Goal: Information Seeking & Learning: Learn about a topic

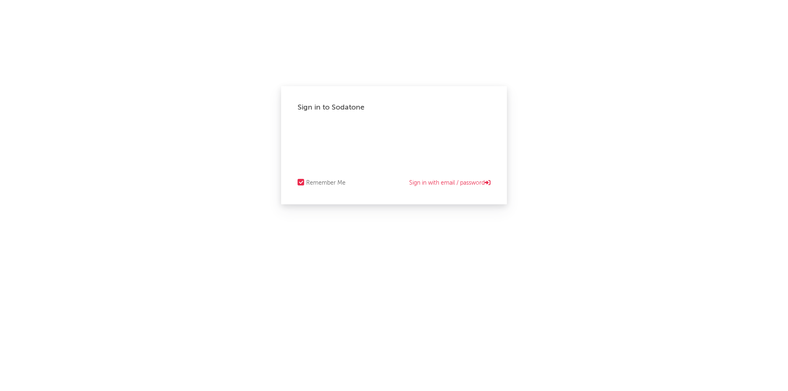
select select "warner_chappell"
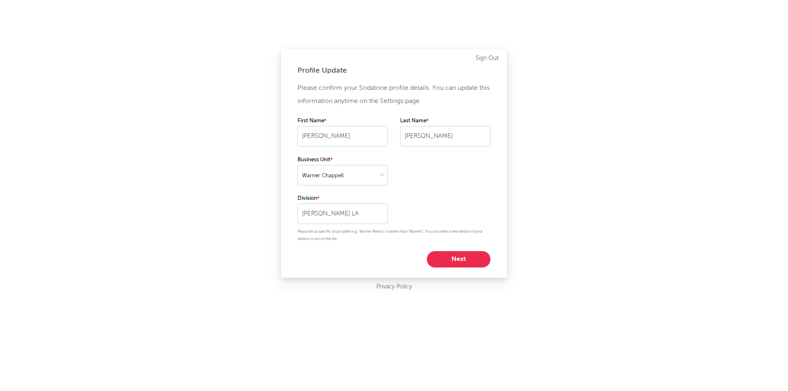
click at [452, 262] on button "Next" at bounding box center [459, 259] width 64 height 16
select select "other"
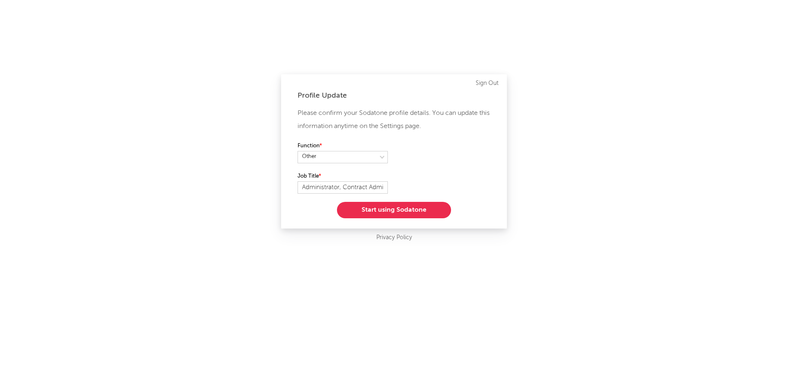
click at [433, 210] on button "Start using Sodatone" at bounding box center [394, 210] width 114 height 16
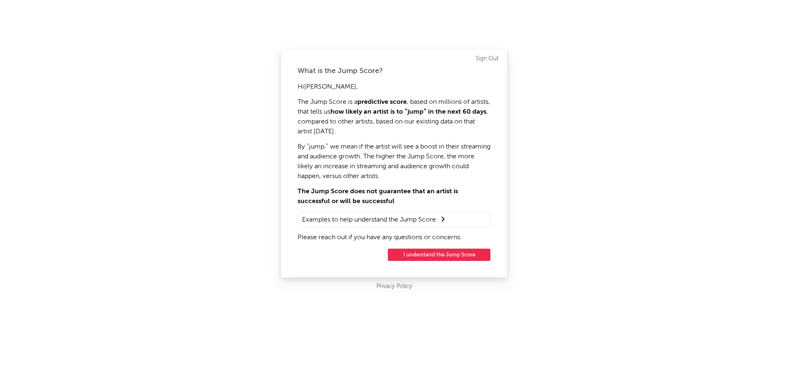
click at [454, 254] on button "I understand the Jump Score" at bounding box center [439, 255] width 103 height 12
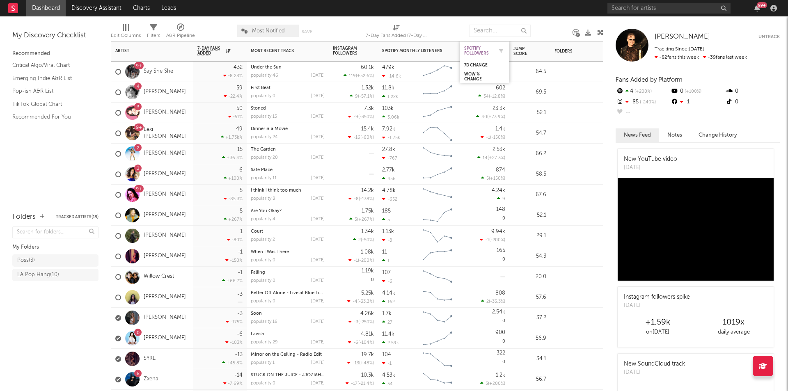
click at [475, 48] on div "Spotify Followers" at bounding box center [478, 51] width 29 height 10
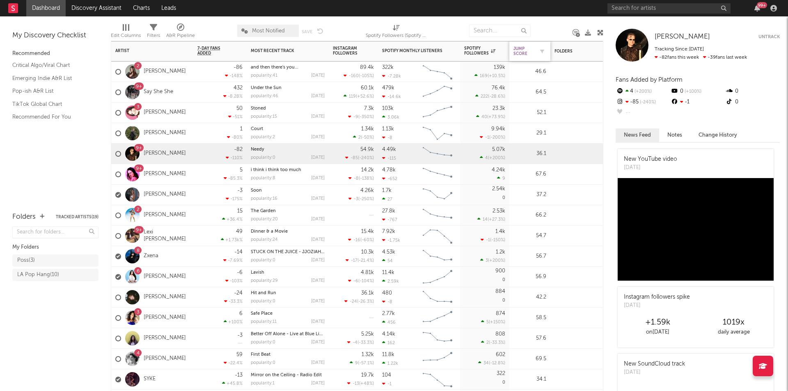
click at [518, 50] on div "Jump Score" at bounding box center [523, 51] width 21 height 10
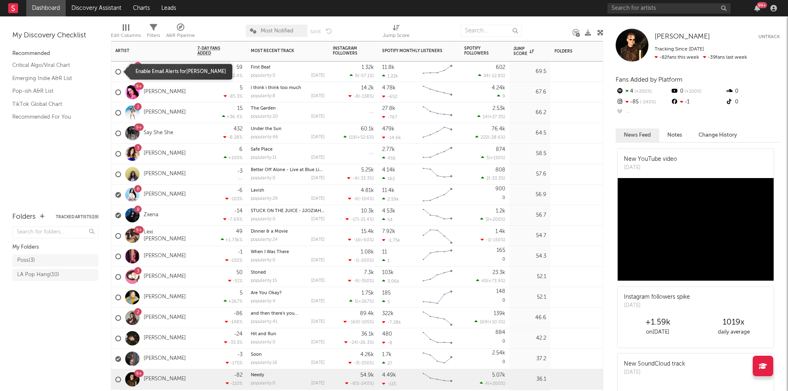
click at [117, 69] on div at bounding box center [118, 72] width 6 height 6
click at [115, 69] on input "checkbox" at bounding box center [115, 71] width 0 height 7
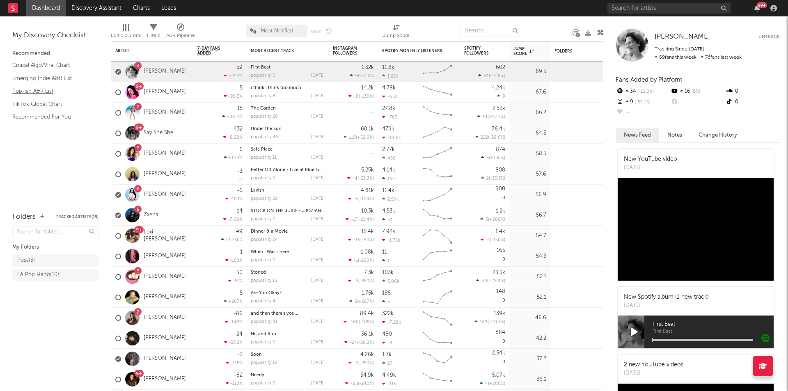
click at [45, 88] on link "Pop-ish A&R List" at bounding box center [51, 91] width 78 height 9
click at [43, 89] on link "Pop-ish A&R List" at bounding box center [51, 91] width 78 height 9
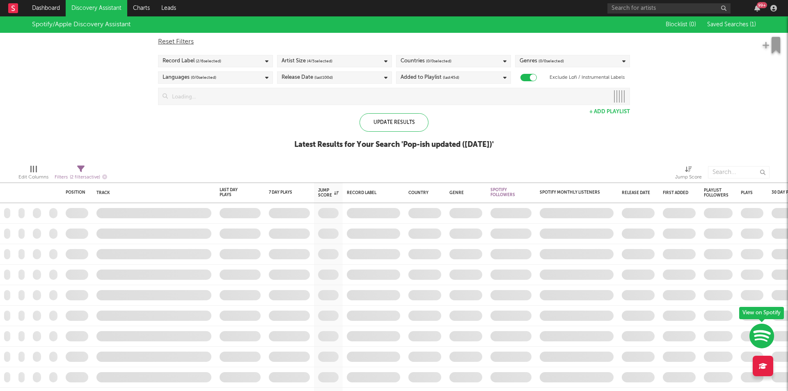
checkbox input "true"
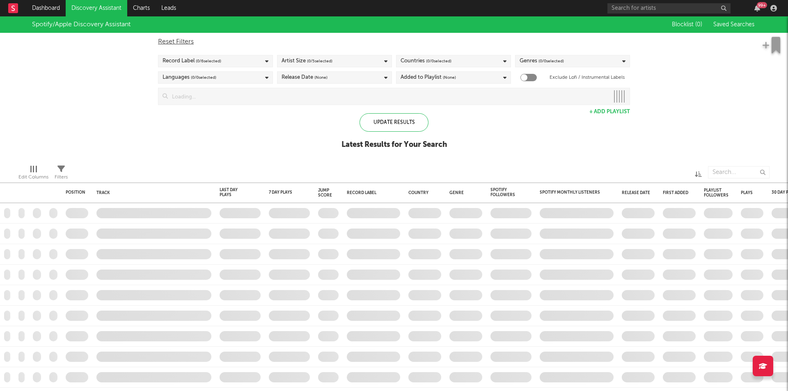
checkbox input "true"
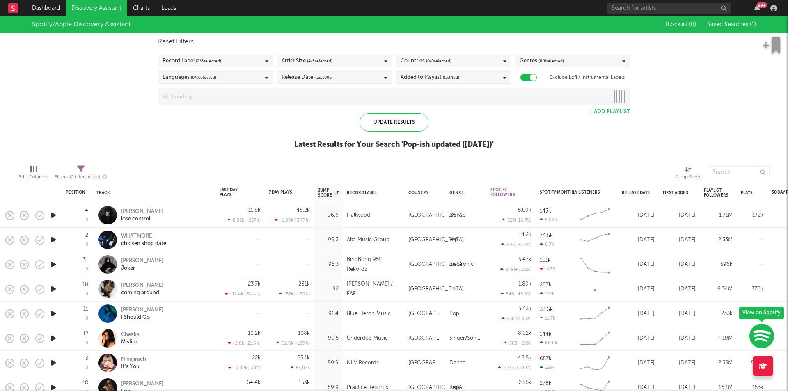
click at [54, 214] on icon "button" at bounding box center [53, 215] width 9 height 10
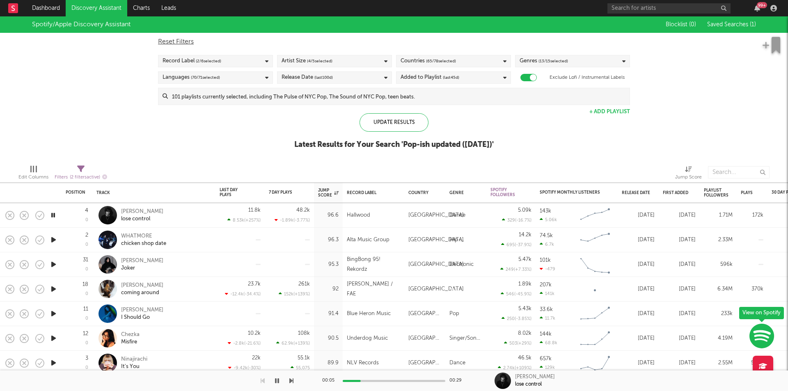
click at [53, 215] on icon "button" at bounding box center [53, 215] width 8 height 10
